Goal: Information Seeking & Learning: Learn about a topic

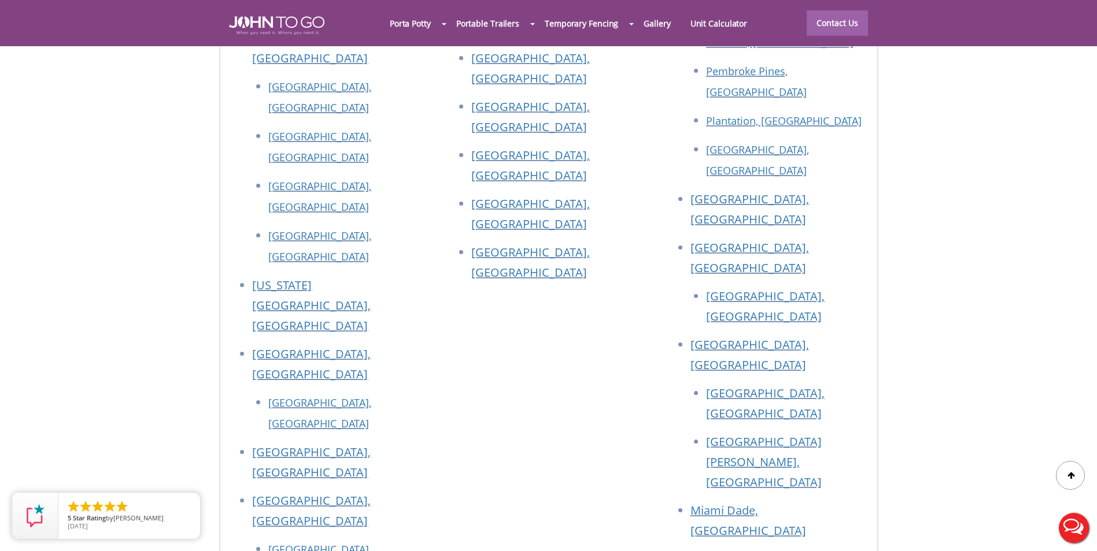
scroll to position [5190, 0]
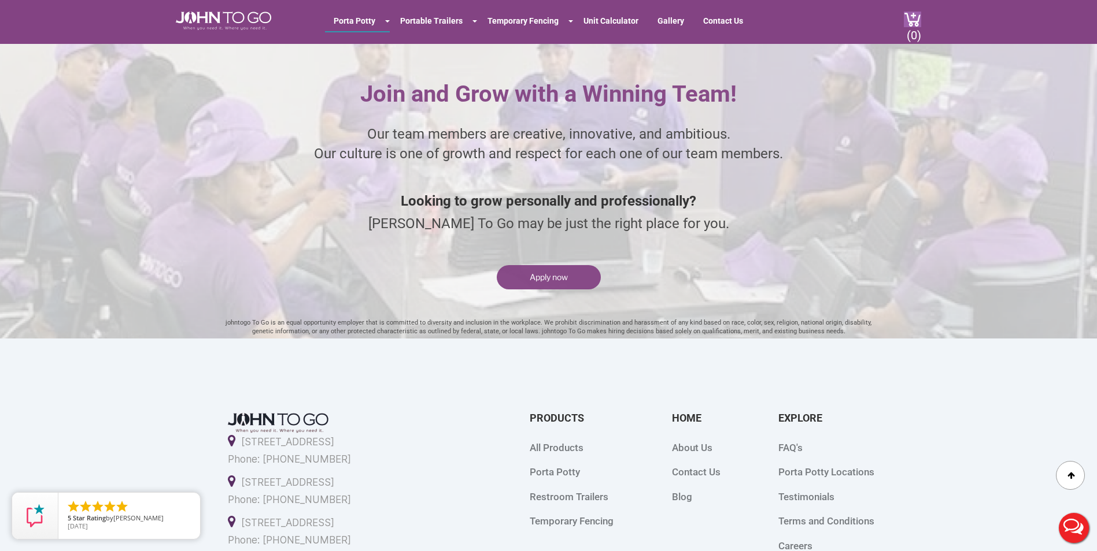
scroll to position [3081, 0]
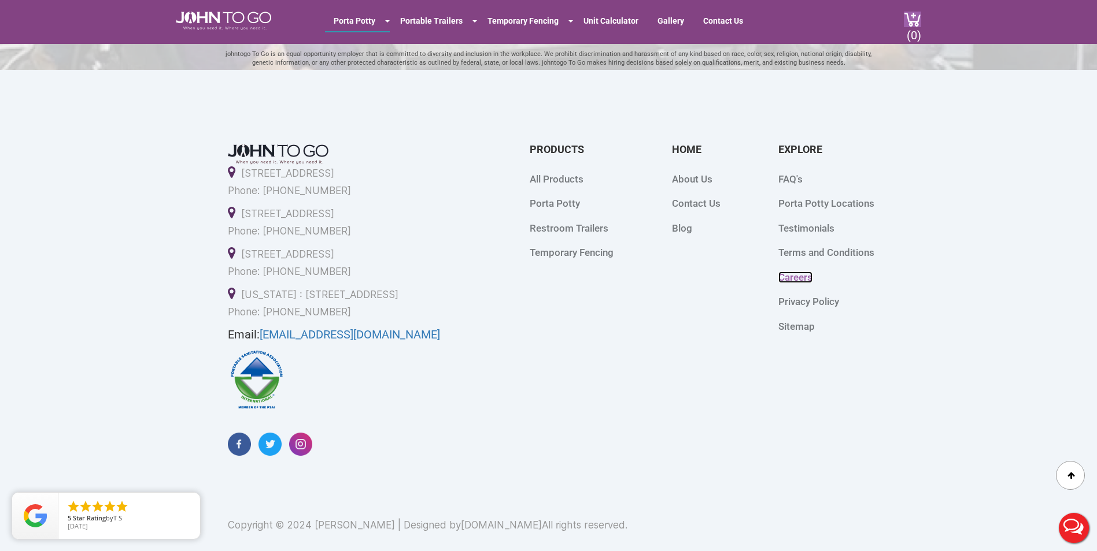
click at [795, 272] on link "Careers" at bounding box center [795, 278] width 34 height 12
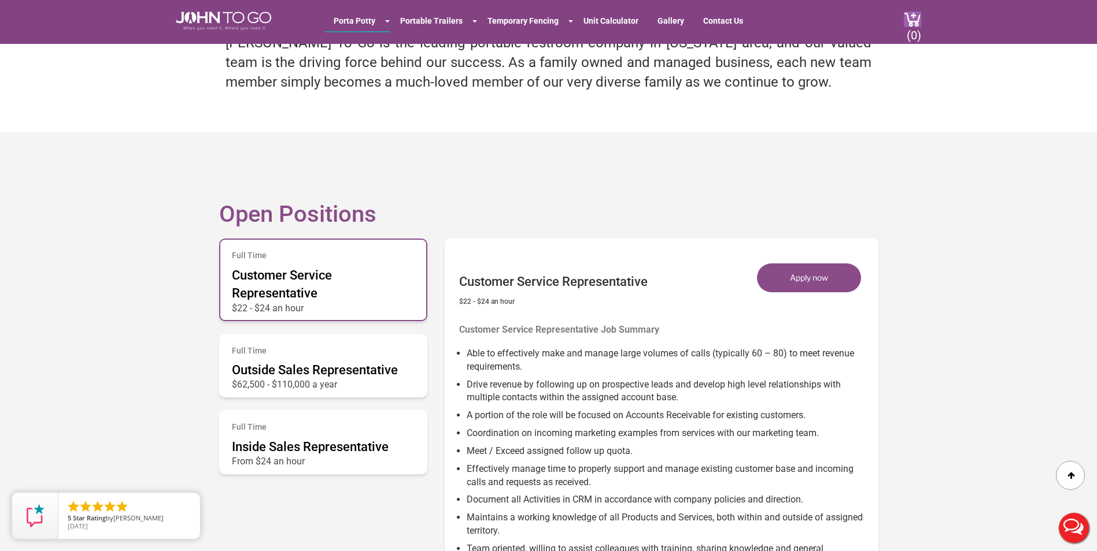
scroll to position [520, 0]
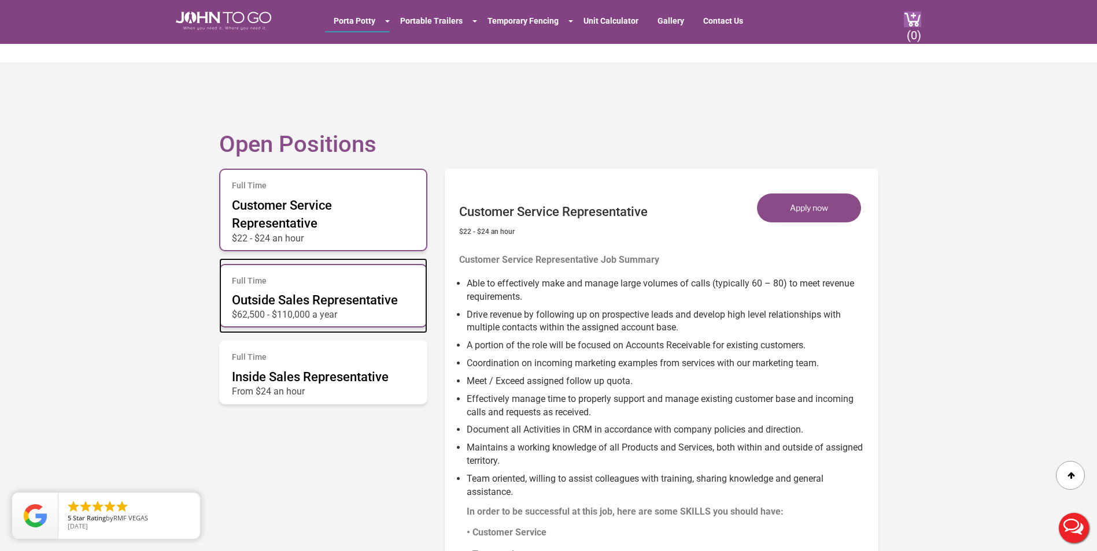
click at [355, 288] on div "Full Time Outside Sales Representative $62,500 - $110,000 a year" at bounding box center [323, 296] width 208 height 64
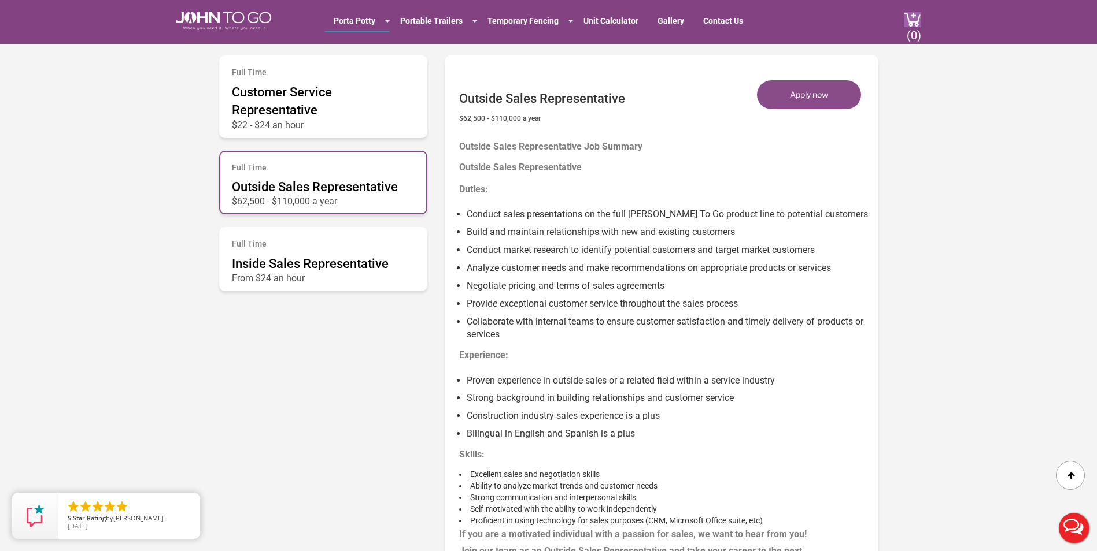
scroll to position [636, 0]
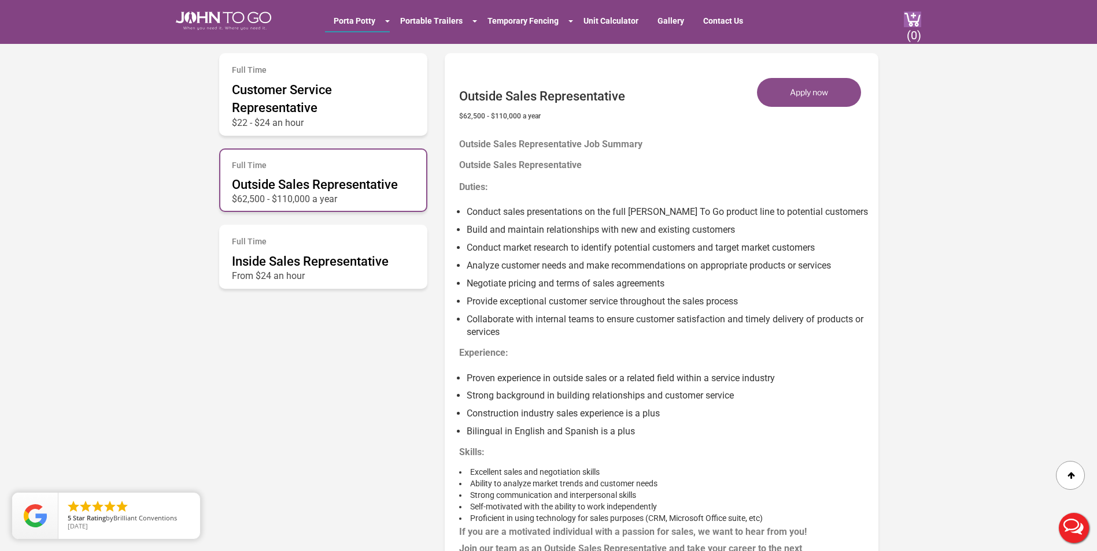
click at [506, 227] on li "Build and maintain relationships with new and existing customers" at bounding box center [667, 228] width 403 height 18
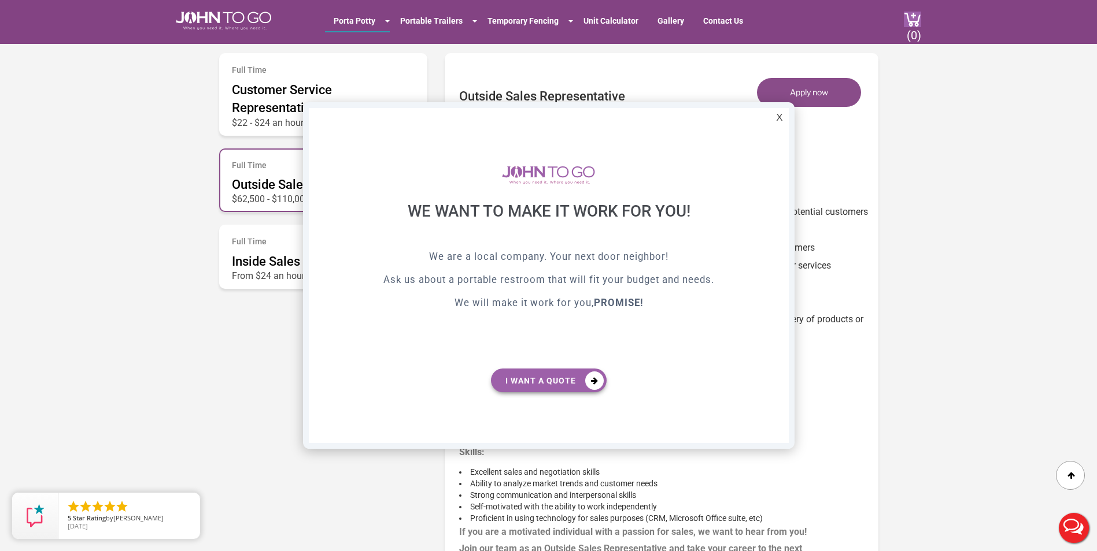
scroll to position [0, 0]
click at [778, 117] on div "X" at bounding box center [779, 118] width 18 height 20
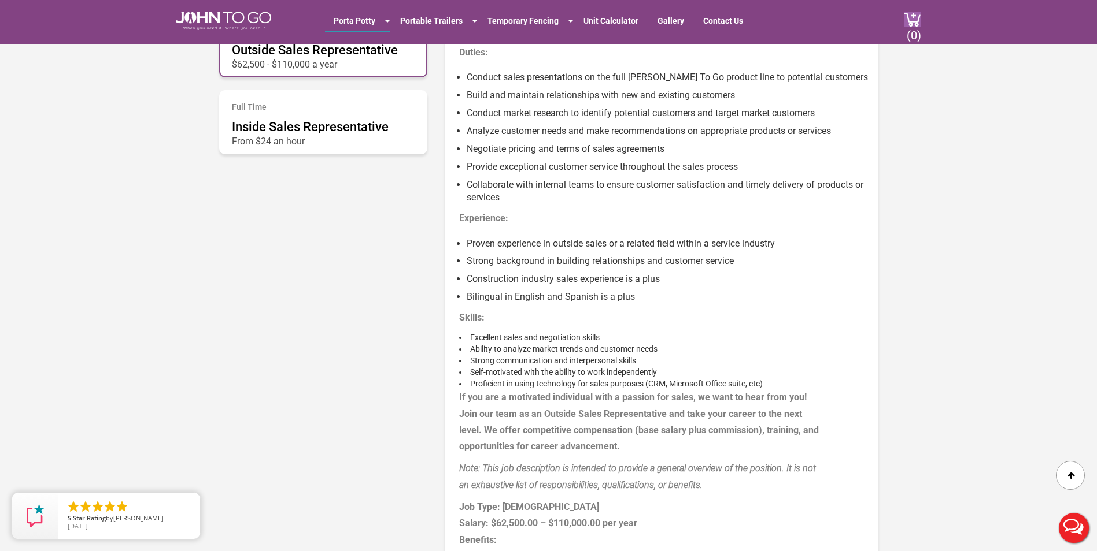
scroll to position [694, 0]
